Goal: Task Accomplishment & Management: Use online tool/utility

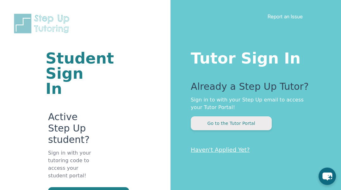
click at [255, 122] on button "Go to the Tutor Portal" at bounding box center [231, 124] width 81 height 14
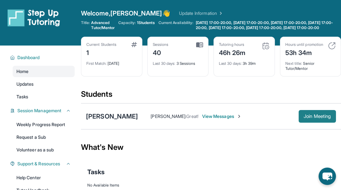
click at [320, 118] on span "Join Meeting" at bounding box center [317, 117] width 27 height 4
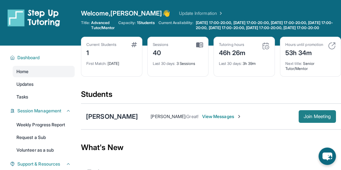
click at [318, 118] on span "Join Meeting" at bounding box center [317, 117] width 27 height 4
click at [314, 118] on span "Join Meeting" at bounding box center [317, 117] width 27 height 4
